Goal: Find specific page/section: Find specific page/section

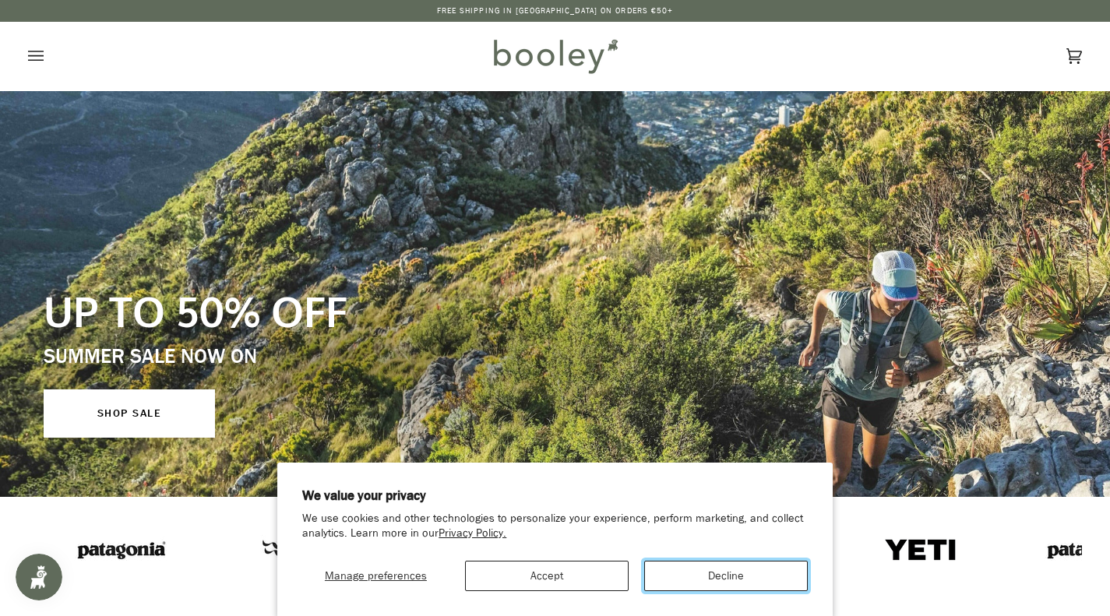
click at [708, 564] on button "Decline" at bounding box center [726, 576] width 164 height 30
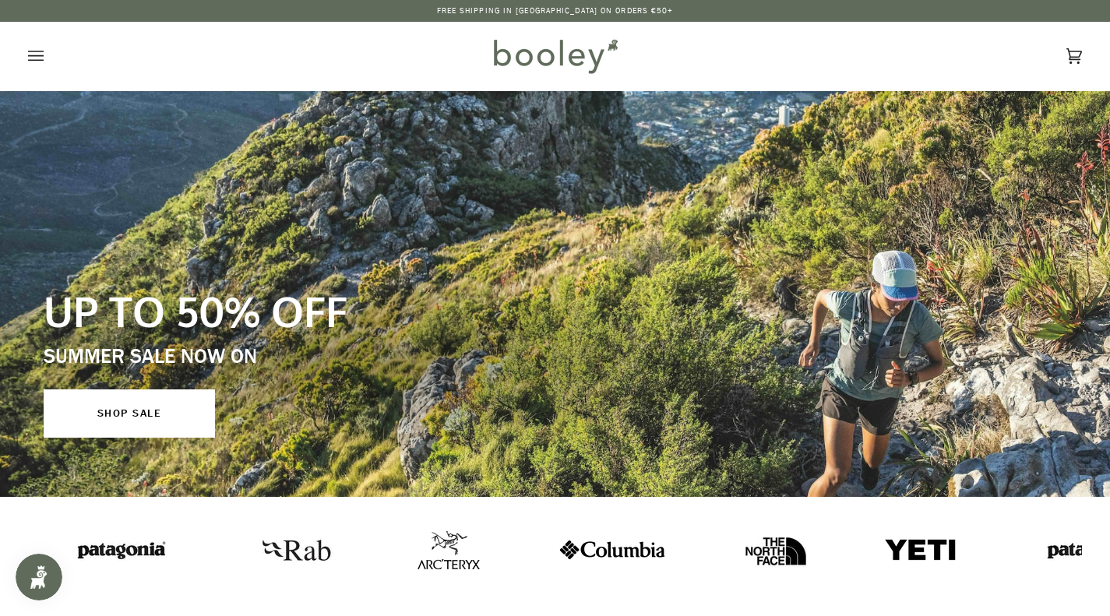
click at [31, 65] on icon "Open menu" at bounding box center [36, 55] width 16 height 23
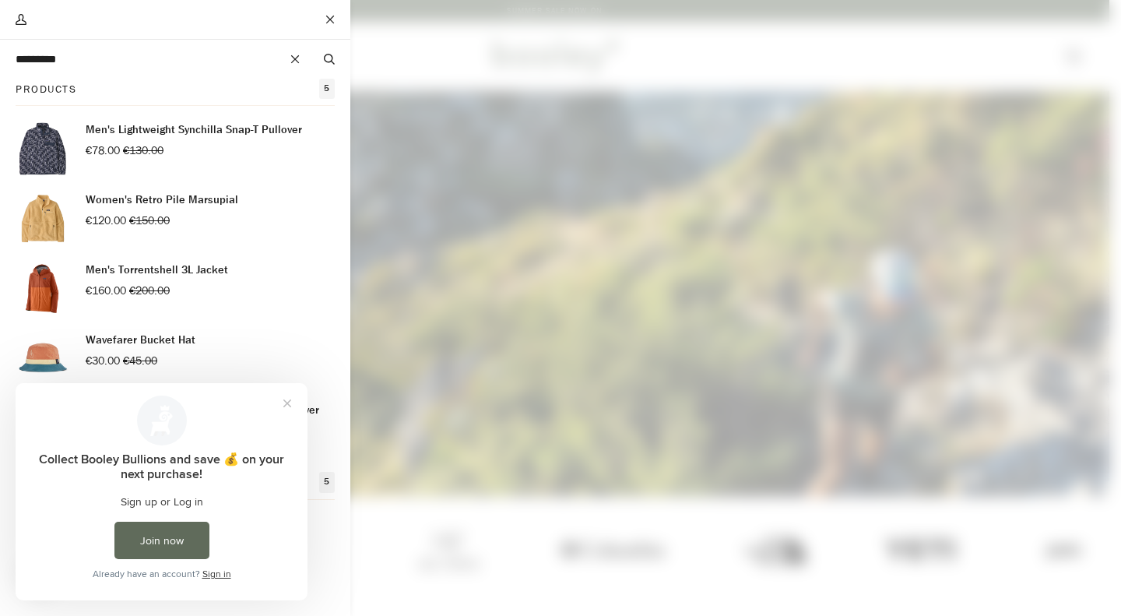
type input "*********"
click at [308, 51] on button "Search" at bounding box center [329, 59] width 42 height 17
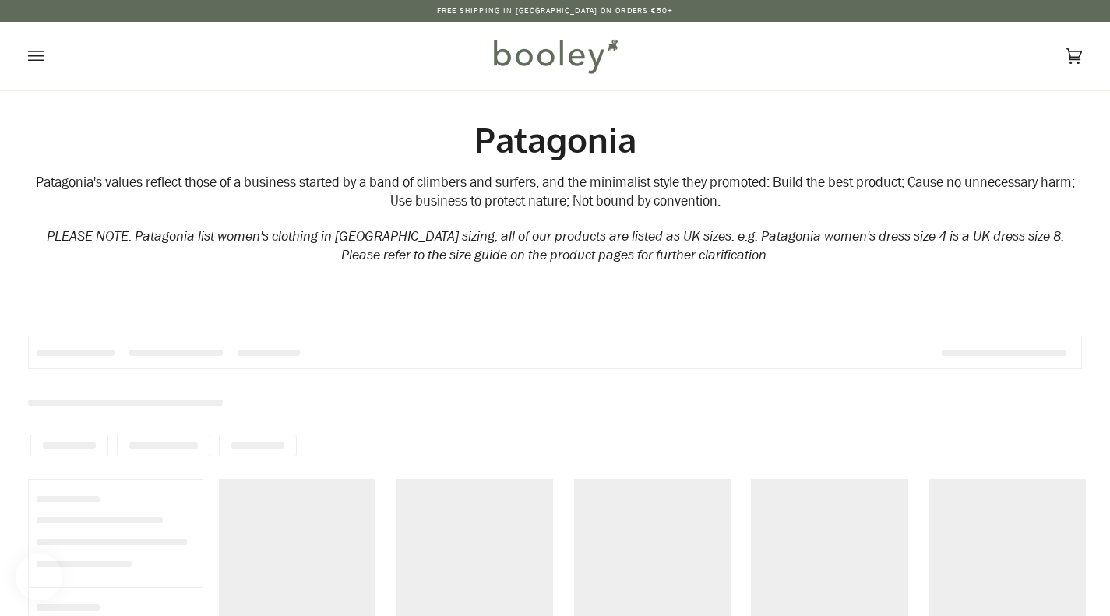
click at [273, 439] on div at bounding box center [258, 446] width 78 height 22
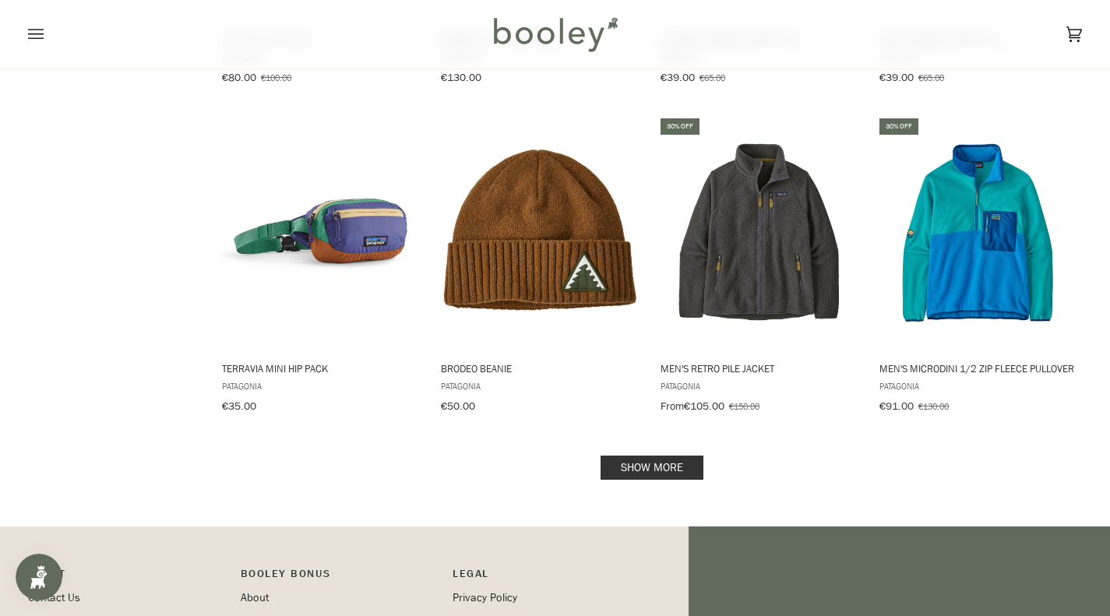
scroll to position [1611, 0]
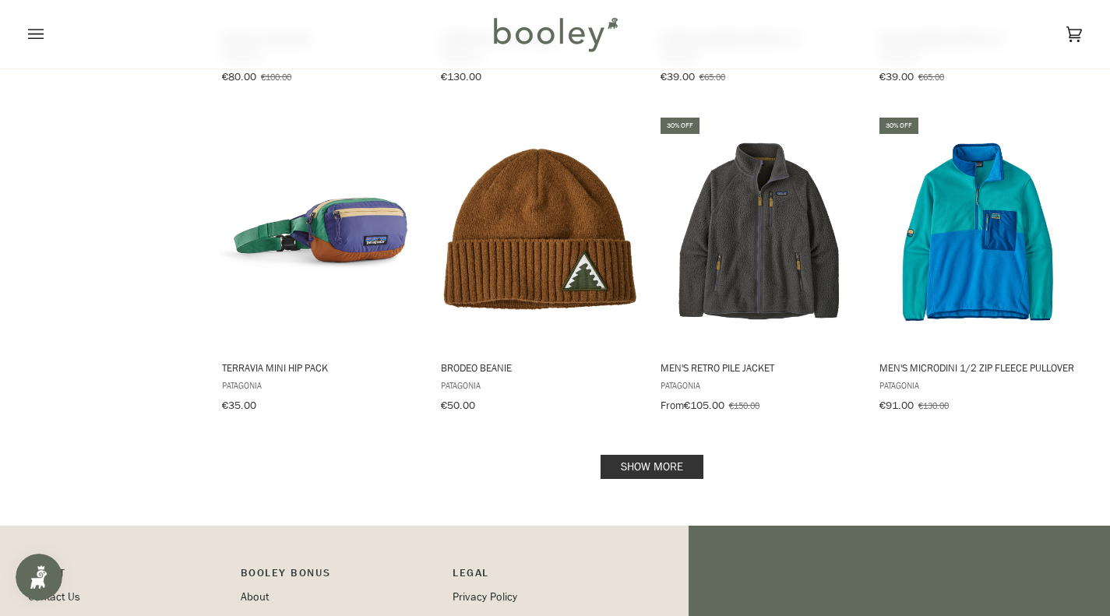
click at [666, 455] on link "Show more" at bounding box center [651, 467] width 103 height 24
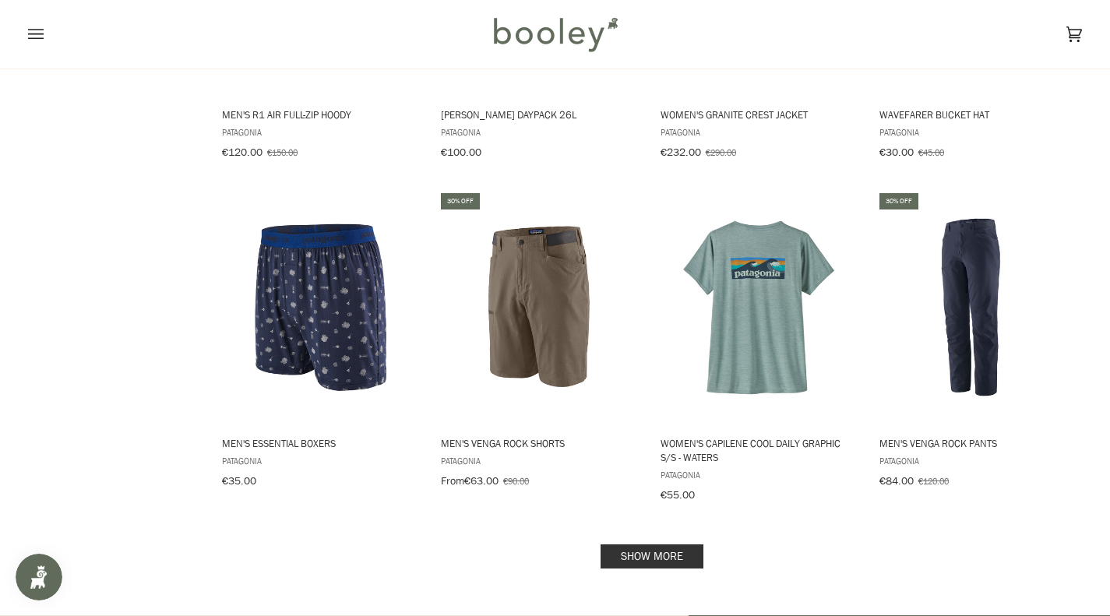
scroll to position [3193, 0]
click at [683, 544] on link "Show more" at bounding box center [651, 556] width 103 height 24
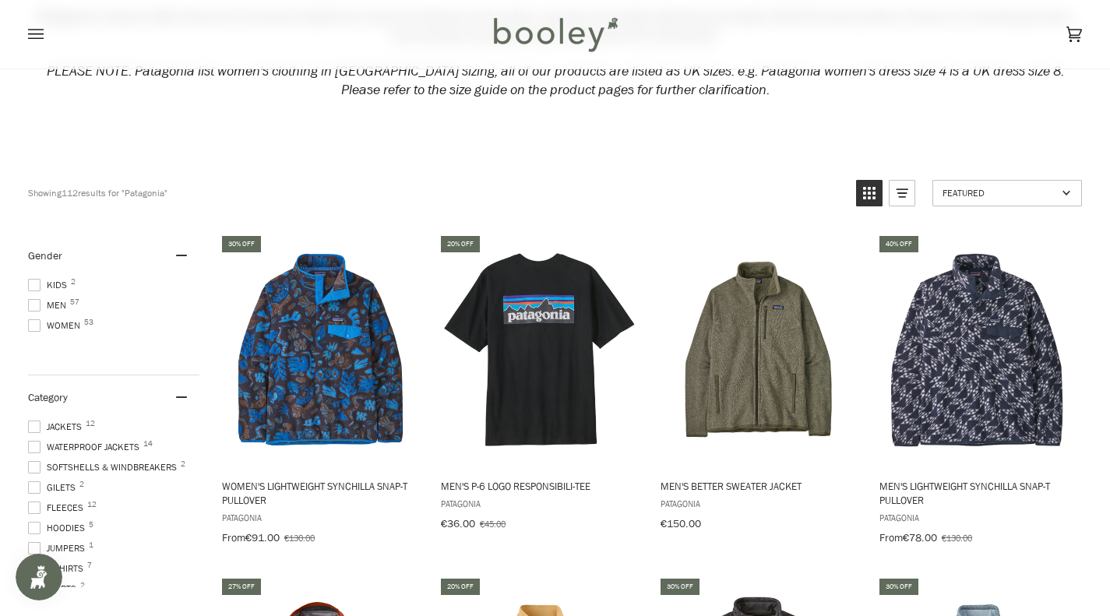
scroll to position [164, 0]
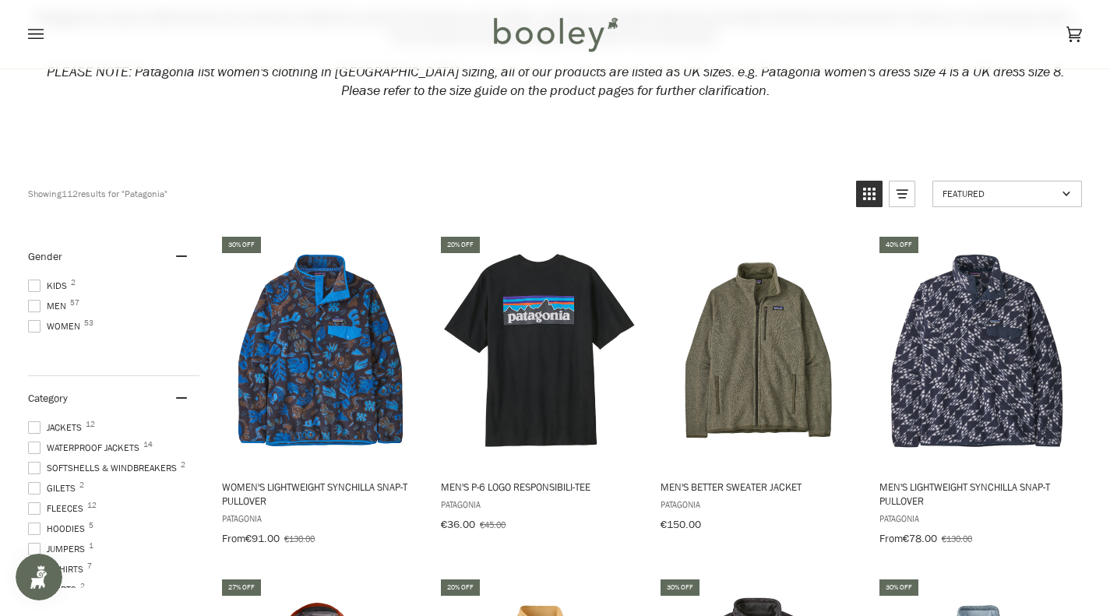
click at [75, 481] on span "Gilets 2" at bounding box center [54, 488] width 52 height 14
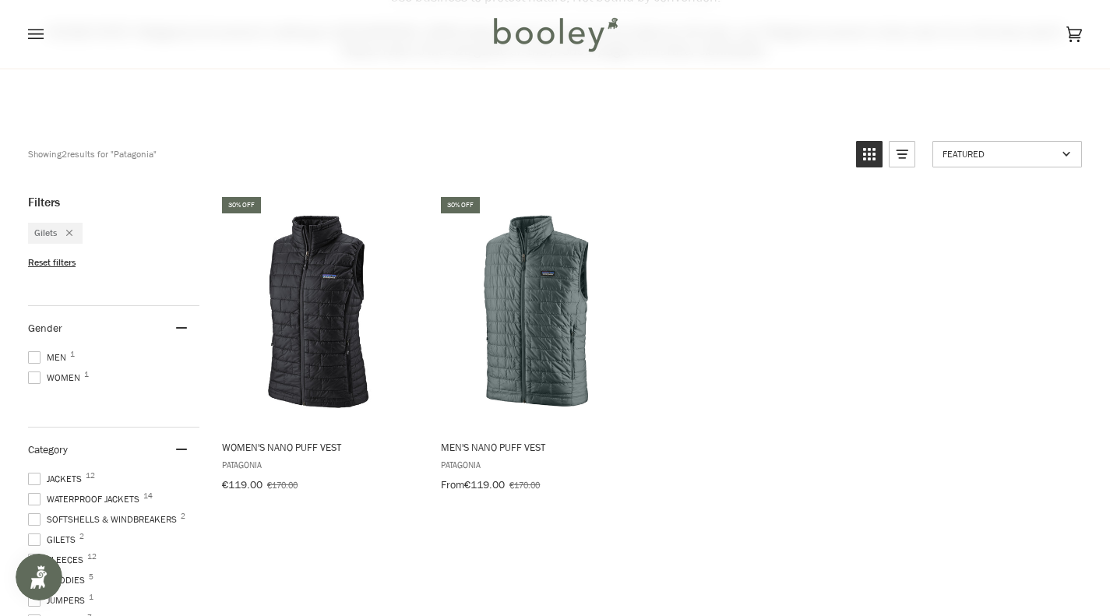
scroll to position [205, 0]
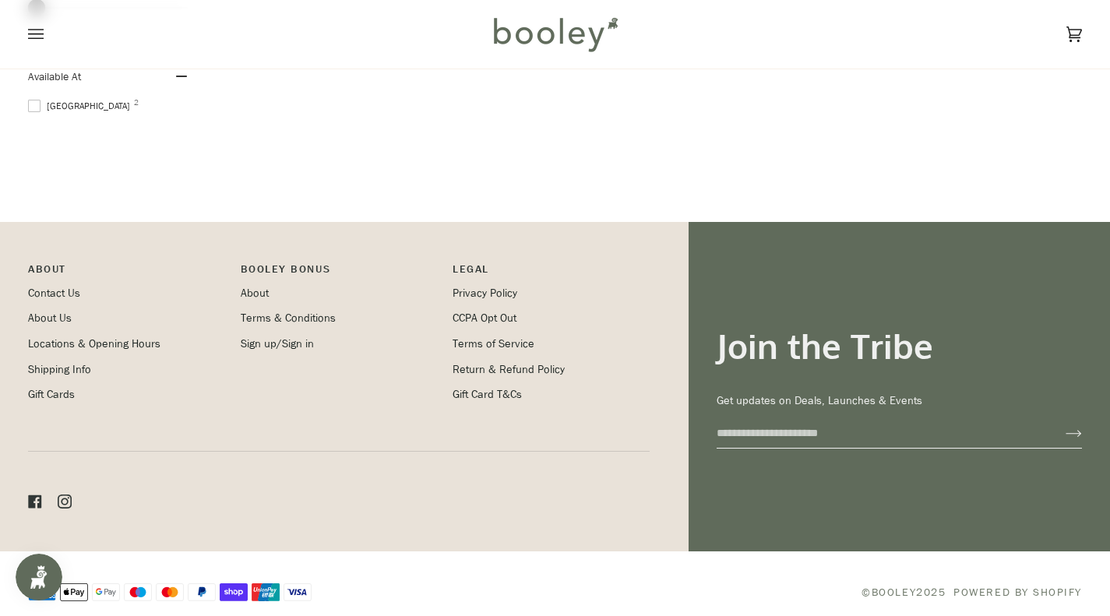
scroll to position [1287, 0]
